Goal: Find contact information: Find contact information

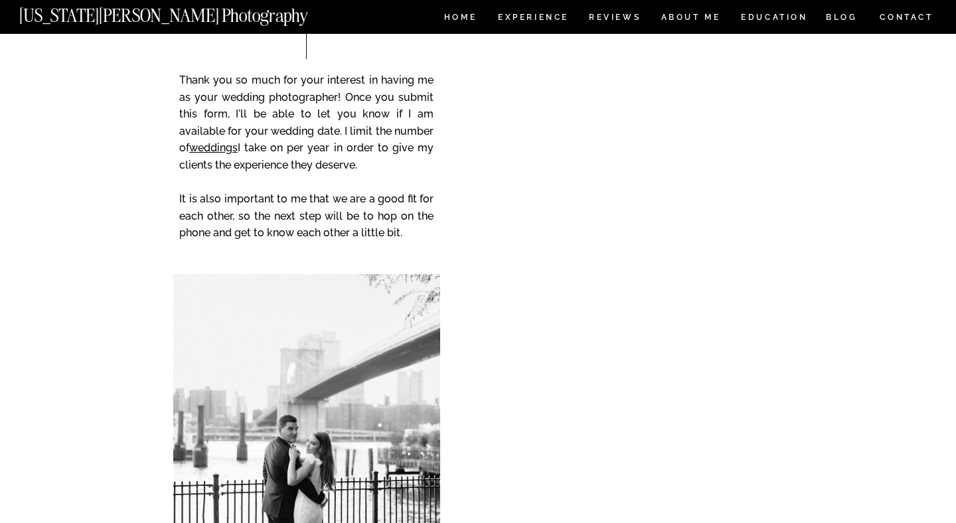
scroll to position [7846, 0]
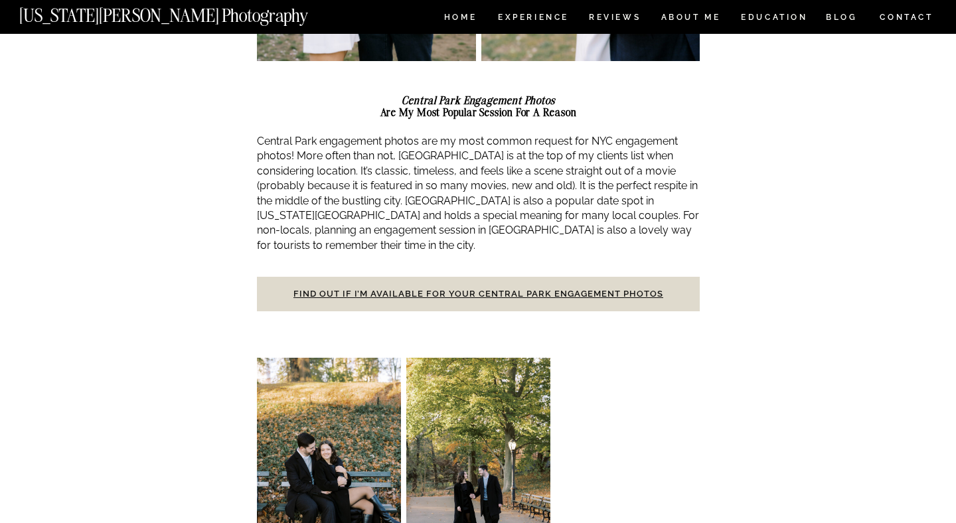
scroll to position [749, 0]
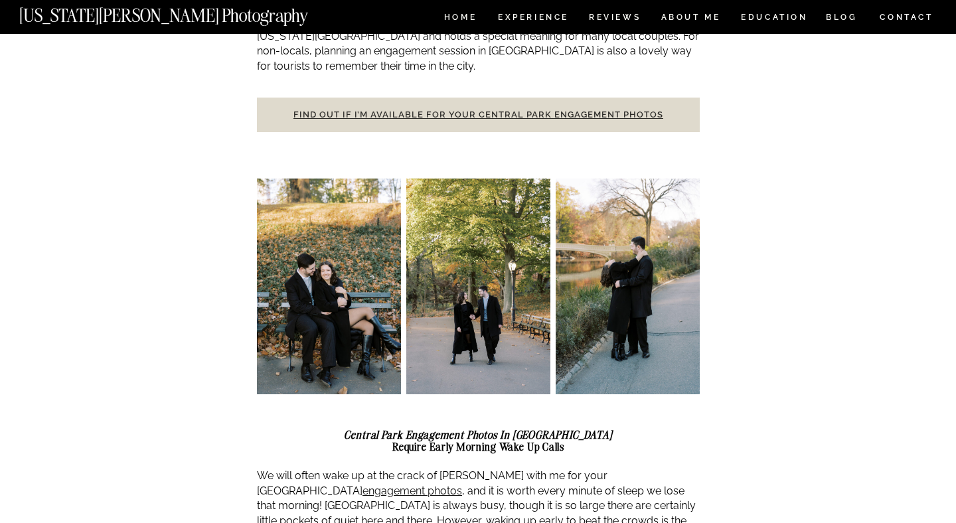
click at [470, 110] on link "Find out if I’m available for your Central Park engagement photos" at bounding box center [478, 115] width 370 height 10
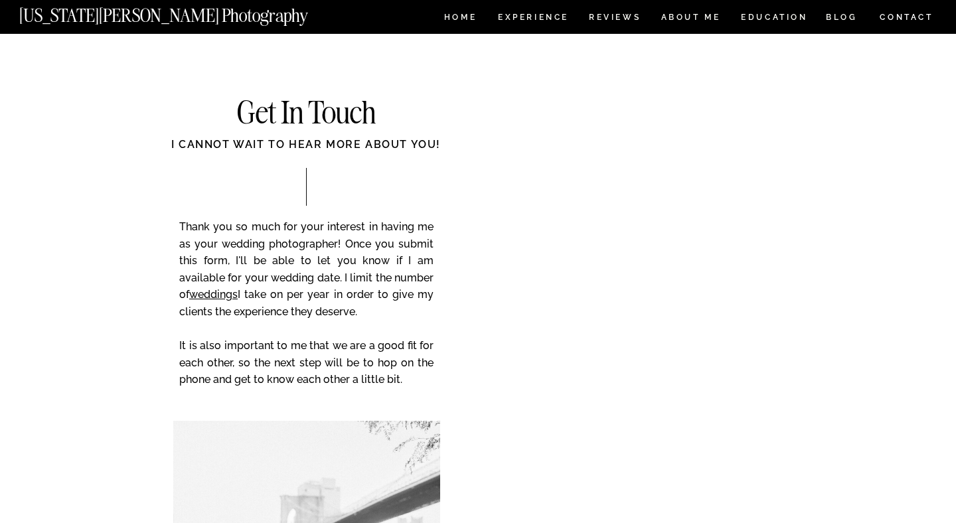
scroll to position [479, 0]
